Goal: Task Accomplishment & Management: Complete application form

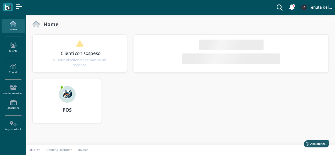
click at [71, 103] on div "POS" at bounding box center [67, 110] width 69 height 15
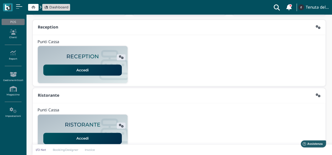
click at [76, 54] on h2 "RECEPTION" at bounding box center [82, 57] width 32 height 6
click at [82, 66] on link "Accedi" at bounding box center [82, 70] width 78 height 11
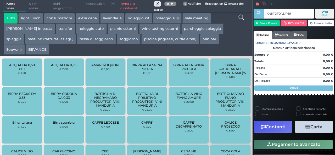
type input "048FDF0A3A1695"
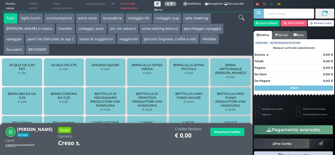
click at [182, 30] on button "parcheggio spiaggia" at bounding box center [203, 29] width 42 height 10
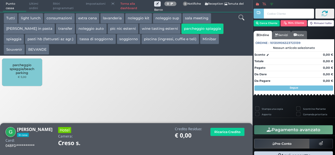
click at [30, 74] on span "parcheggio spiaggia/beach parking" at bounding box center [22, 69] width 31 height 12
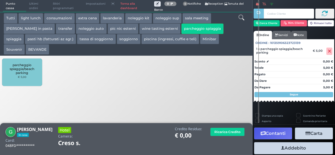
click at [284, 147] on button "Addebito" at bounding box center [293, 149] width 79 height 12
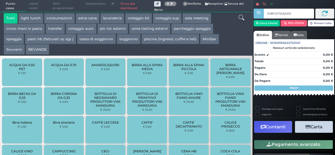
type input "048FDF0A3A1695"
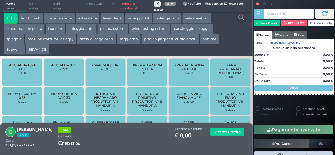
click at [18, 51] on button "Souvenir" at bounding box center [14, 49] width 21 height 10
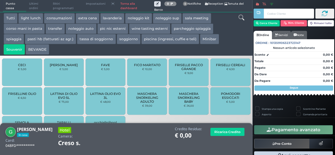
click at [137, 17] on button "noleggio kit" at bounding box center [138, 18] width 27 height 10
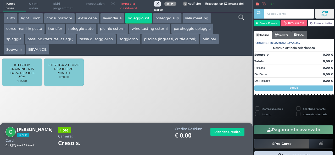
click at [169, 20] on button "noleggio sup" at bounding box center [167, 18] width 29 height 10
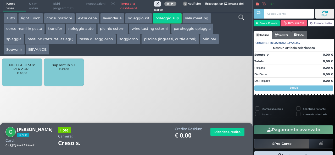
click at [155, 39] on button "piscina (ingressi, cuffie e teli)" at bounding box center [171, 39] width 58 height 10
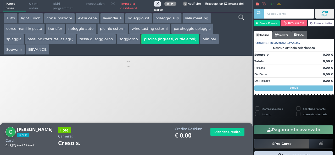
click at [241, 16] on icon at bounding box center [242, 18] width 6 height 6
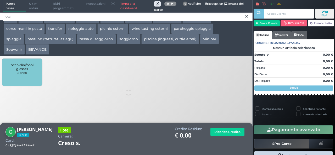
type input "occ"
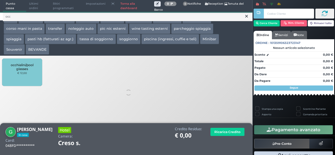
click at [16, 73] on div "occhialini/pool glasses € 12,00" at bounding box center [22, 73] width 40 height 28
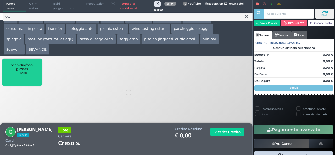
click at [30, 76] on div "occhialini/pool glasses € 12,00" at bounding box center [22, 73] width 40 height 28
click at [27, 68] on span "occhialini/pool glasses" at bounding box center [22, 67] width 31 height 8
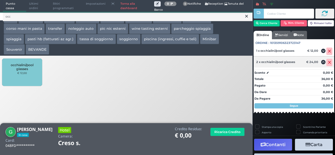
click at [328, 63] on icon at bounding box center [329, 63] width 3 height 0
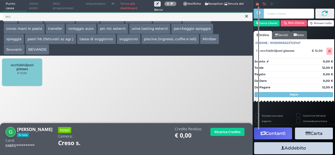
scroll to position [30, 0]
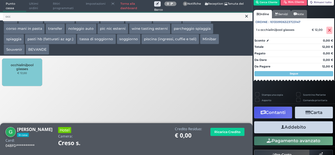
click at [298, 128] on button "Addebito" at bounding box center [293, 128] width 79 height 12
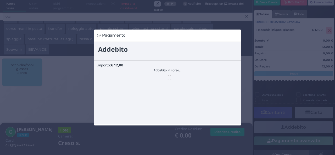
scroll to position [0, 0]
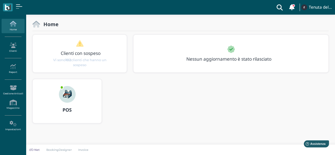
click at [65, 95] on img at bounding box center [67, 94] width 17 height 17
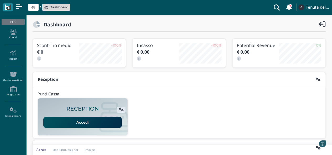
scroll to position [134, 0]
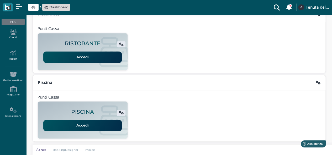
click at [87, 123] on link "Accedi" at bounding box center [82, 125] width 78 height 11
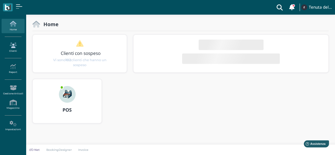
click at [12, 43] on icon at bounding box center [13, 45] width 23 height 6
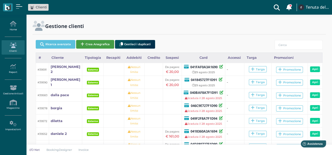
click at [85, 44] on button "Crea Anagrafica" at bounding box center [95, 44] width 38 height 9
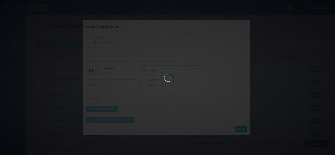
select select
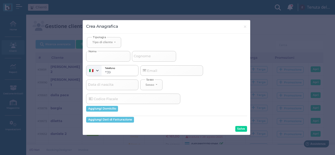
click at [109, 56] on input "Nome" at bounding box center [108, 56] width 44 height 10
select select
type input "b"
select select
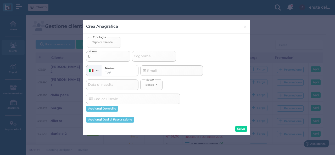
type input "bi"
select select
type input "bic"
select select
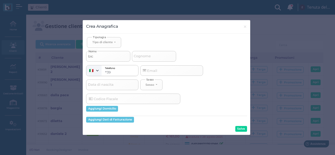
select select
type input "bicc"
select select
type input "bicch"
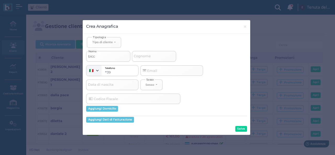
select select
type input "bicchi"
select select
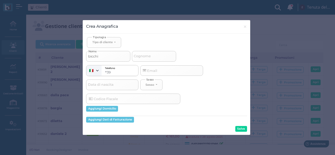
type input "bicchie"
select select
type input "bicchier"
select select
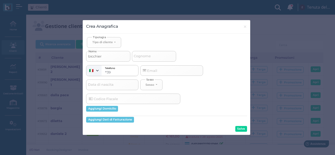
select select
type input "bicchierr"
select select
type input "bicchierri"
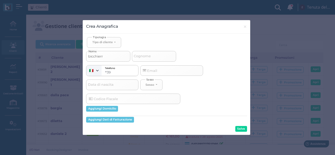
select select
type input "bicchierri"
click at [166, 71] on input "Email" at bounding box center [171, 71] width 63 height 10
click at [116, 42] on button "Tipo di cliente" at bounding box center [104, 42] width 34 height 11
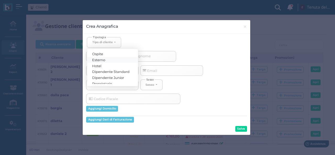
click at [102, 61] on link "Esterno" at bounding box center [112, 60] width 51 height 6
select select "[object Object]"
select select
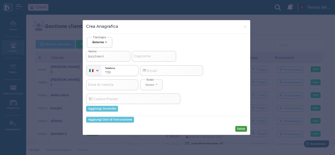
click at [241, 129] on button "Salva" at bounding box center [242, 129] width 12 height 6
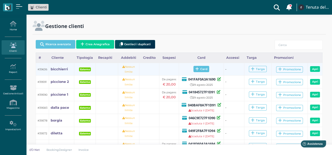
click at [200, 72] on span "Card" at bounding box center [201, 69] width 16 height 6
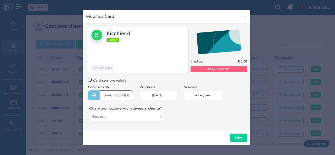
type input "04A616727F1D90"
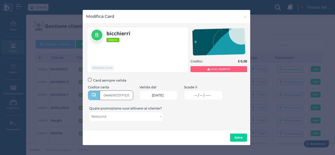
scroll to position [0, 3]
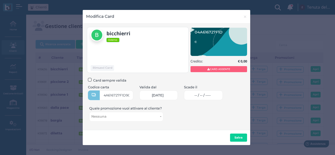
click at [211, 95] on span "-- / -- / ----" at bounding box center [203, 96] width 16 height 4
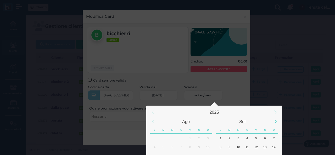
scroll to position [49, 0]
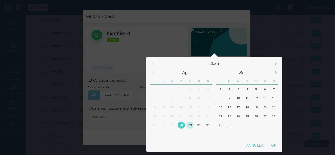
click at [189, 124] on div "29" at bounding box center [190, 125] width 7 height 7
click at [276, 145] on div "OK" at bounding box center [274, 145] width 13 height 9
type input "29/08/2025"
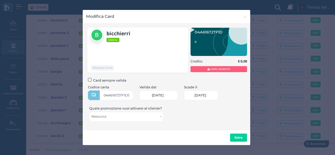
scroll to position [0, 23]
click at [238, 136] on button "Salva" at bounding box center [238, 138] width 17 height 8
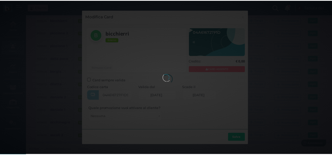
scroll to position [0, 0]
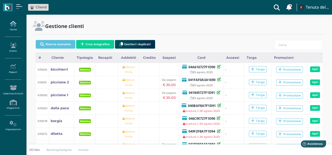
click at [13, 30] on link "Home" at bounding box center [13, 26] width 23 height 14
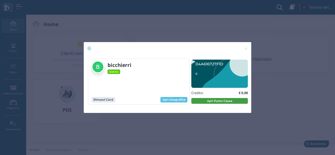
click at [209, 99] on button "Apri Punto Cassa" at bounding box center [220, 101] width 57 height 6
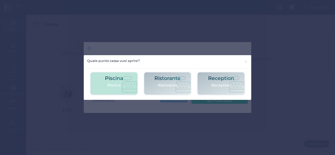
click at [119, 90] on div "Piscina [GEOGRAPHIC_DATA]" at bounding box center [114, 84] width 18 height 16
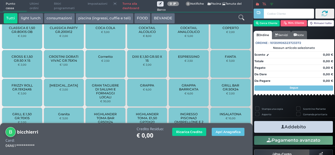
scroll to position [449, 0]
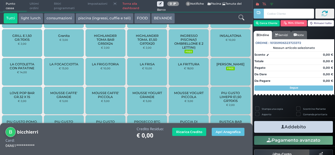
click at [183, 45] on span "INGRESSO PISCINA(1 OMBRELLONE E 2 LETTINI)" at bounding box center [188, 42] width 31 height 16
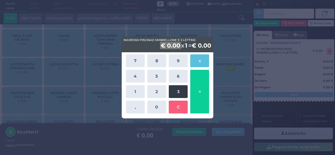
click at [175, 92] on button "3" at bounding box center [178, 91] width 19 height 13
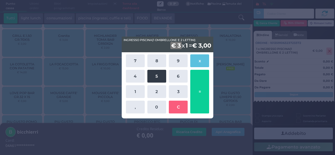
click at [161, 79] on button "5" at bounding box center [157, 76] width 19 height 13
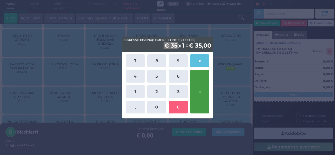
click at [199, 88] on button "=" at bounding box center [200, 92] width 19 height 44
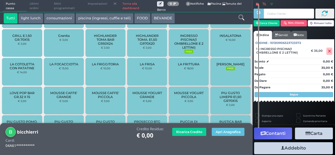
scroll to position [30, 0]
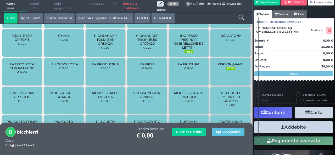
click at [295, 128] on button "Addebito" at bounding box center [293, 128] width 79 height 12
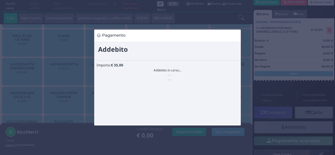
scroll to position [0, 0]
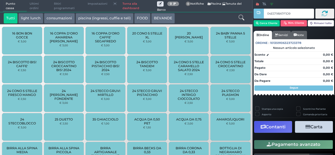
type input "04E5798A7F1D90"
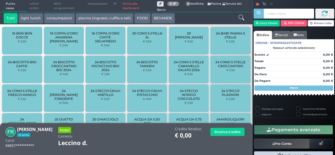
click at [267, 5] on link at bounding box center [264, 4] width 7 height 4
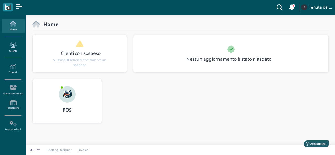
click at [13, 47] on link "Clienti" at bounding box center [13, 47] width 23 height 14
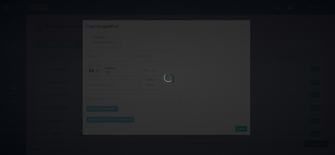
select select
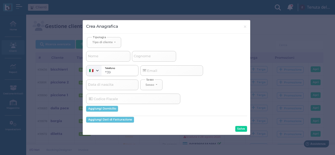
click at [97, 53] on span "Nome" at bounding box center [93, 56] width 12 height 7
click at [97, 52] on input "Nome" at bounding box center [108, 56] width 44 height 10
select select
type input "d"
select select
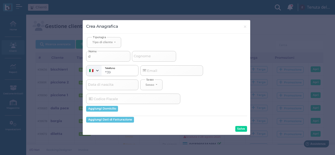
select select
type input "d'"
select select
type input "d'a"
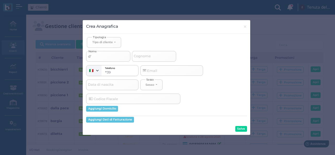
select select
type input "d'am"
select select
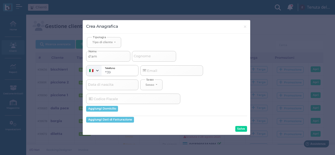
type input "d'amb"
select select
type input "d'ambr"
select select
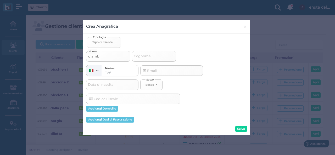
select select
type input "d'ambro"
select select
type input "d'ambr"
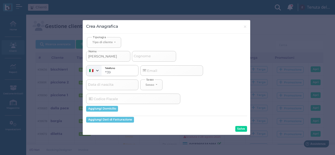
select select
type input "d'ambro"
select select
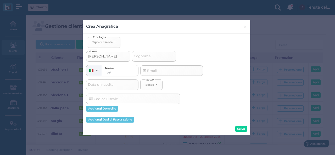
type input "d'ambros"
select select
type input "d'ambrosi"
select select
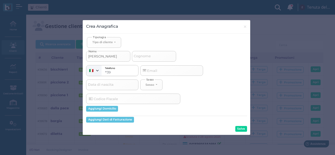
select select
type input "d'ambrosio"
select select
type input "d'ambrosio"
click at [106, 42] on div "Tipo di cliente" at bounding box center [103, 42] width 20 height 4
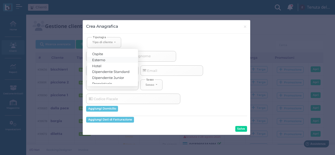
click at [111, 59] on link "Esterno" at bounding box center [112, 60] width 51 height 6
select select "[object Object]"
select select
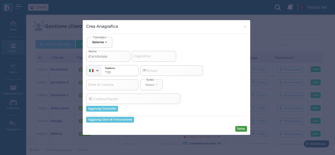
click at [244, 130] on button "Salva" at bounding box center [242, 129] width 12 height 6
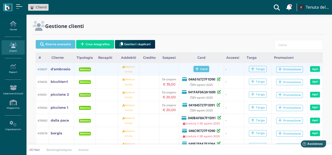
click at [199, 68] on span "Card" at bounding box center [201, 69] width 16 height 6
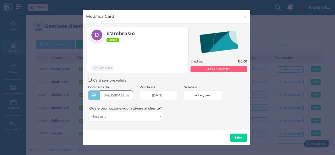
type input "04E3580A3A1691"
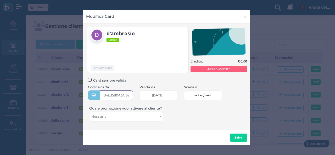
scroll to position [0, 2]
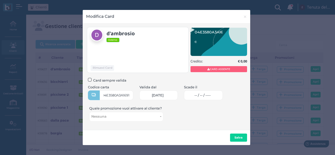
click at [208, 94] on span "-- / -- / ----" at bounding box center [203, 96] width 16 height 4
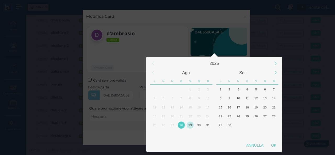
click at [192, 128] on div "29" at bounding box center [190, 125] width 7 height 7
click at [271, 145] on div "OK" at bounding box center [274, 145] width 13 height 9
type input "29/08/2025"
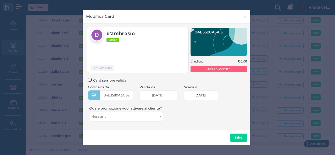
scroll to position [0, 23]
click at [240, 137] on b "Salva" at bounding box center [239, 138] width 8 height 4
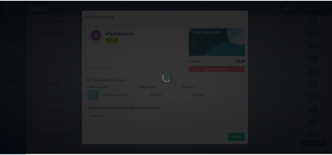
scroll to position [0, 0]
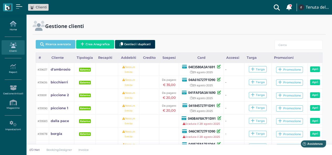
click at [9, 26] on icon at bounding box center [13, 24] width 23 height 6
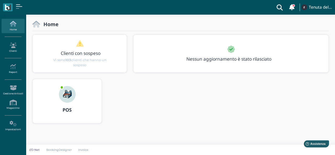
click at [68, 93] on img at bounding box center [67, 94] width 17 height 17
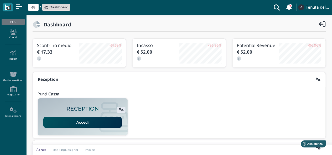
scroll to position [131, 0]
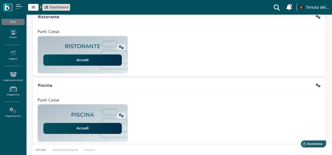
click at [92, 124] on link "Accedi" at bounding box center [82, 128] width 78 height 11
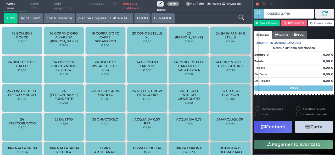
type input "04E3580A3A1691"
